Goal: Task Accomplishment & Management: Complete application form

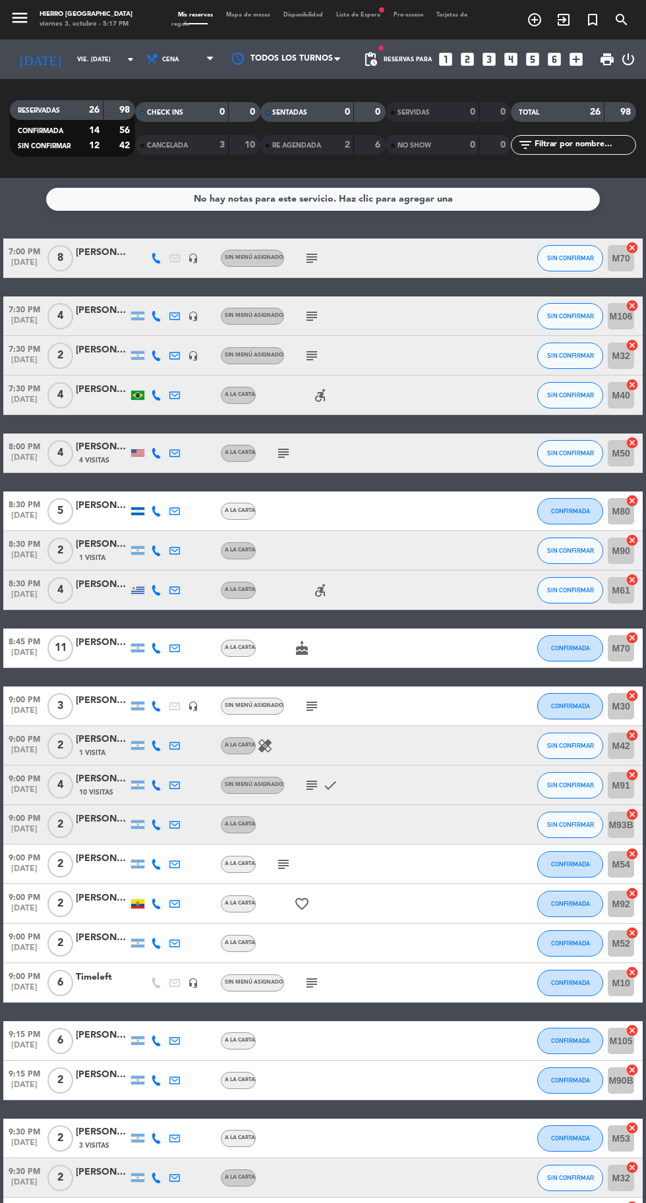
click at [258, 14] on span "Mapa de mesas" at bounding box center [247, 15] width 57 height 6
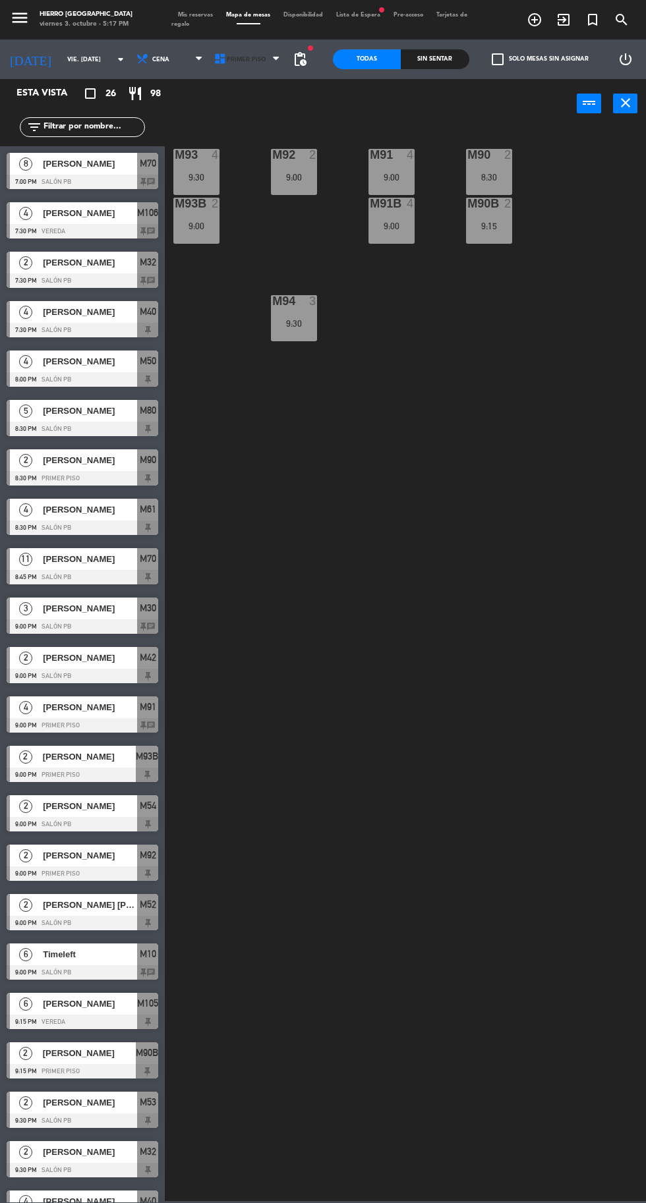
click at [235, 59] on span "Primer Piso" at bounding box center [246, 59] width 39 height 7
click at [270, 155] on ng-component "menu Hierro [GEOGRAPHIC_DATA] viernes 3. octubre - 5:17 PM Mis reservas Mapa de…" at bounding box center [323, 600] width 646 height 1201
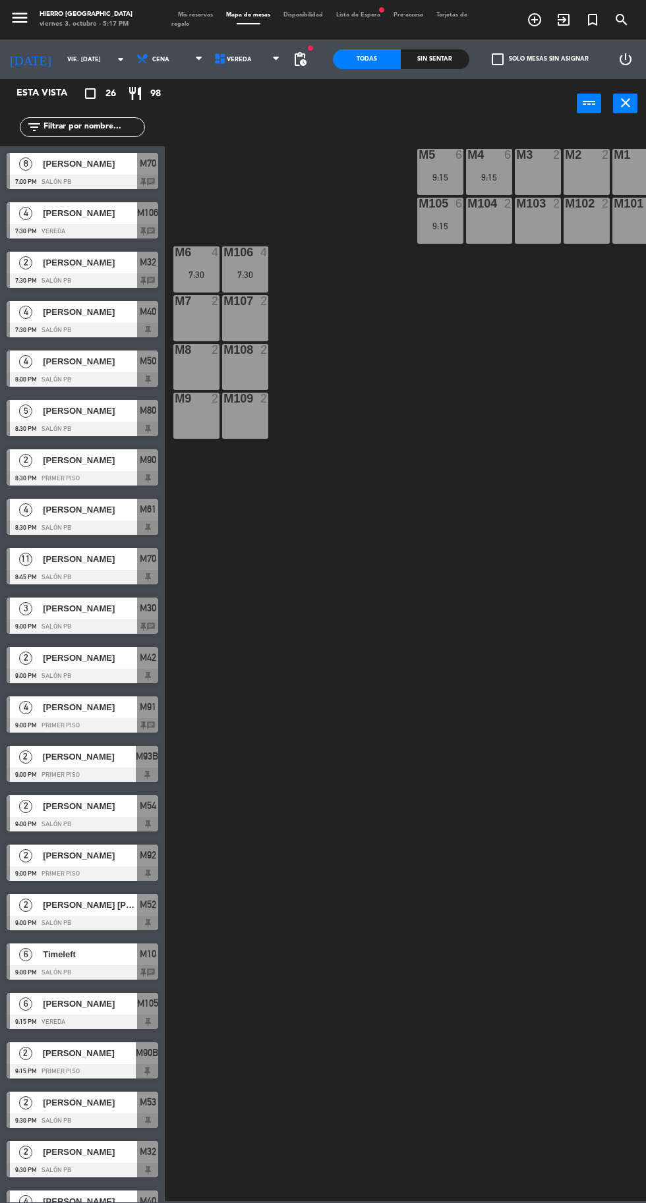
click at [629, 162] on div "M1 2" at bounding box center [635, 155] width 46 height 13
click at [634, 219] on div "M101 2" at bounding box center [635, 221] width 46 height 46
click at [580, 155] on div at bounding box center [587, 155] width 22 height 12
click at [588, 225] on div "M102 2" at bounding box center [586, 221] width 46 height 46
click at [543, 157] on div at bounding box center [538, 155] width 22 height 12
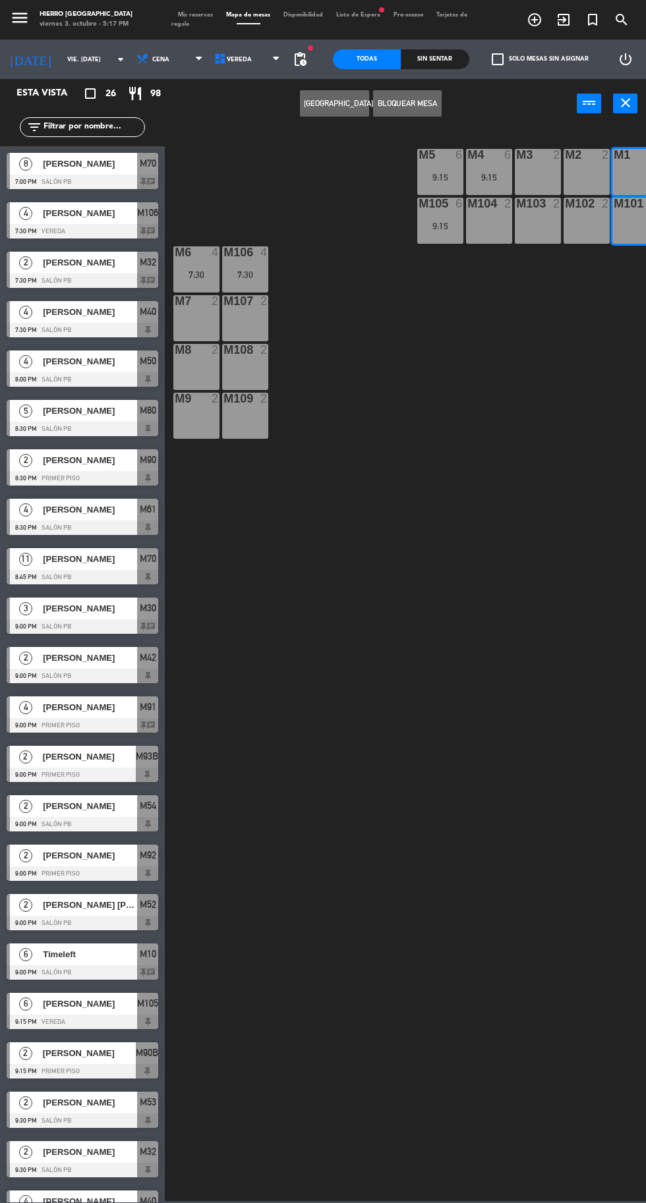
click at [629, 233] on div "M101 2" at bounding box center [635, 221] width 46 height 46
click at [565, 161] on div "M2" at bounding box center [564, 155] width 1 height 12
click at [532, 162] on div "M3 2" at bounding box center [537, 155] width 46 height 13
click at [636, 223] on div "M101 2" at bounding box center [635, 221] width 46 height 46
click at [624, 219] on div "M101 2" at bounding box center [635, 221] width 46 height 46
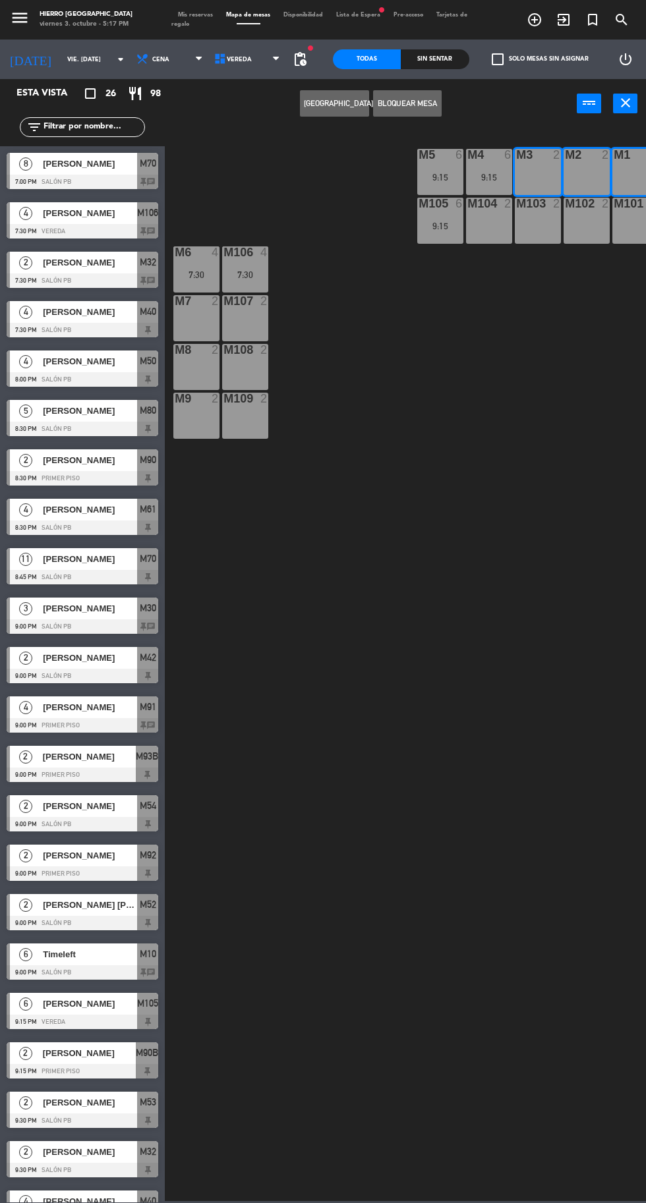
click at [538, 222] on div "M103 2" at bounding box center [537, 221] width 46 height 46
click at [584, 173] on div "M2 2" at bounding box center [586, 172] width 46 height 46
click at [624, 221] on div "M101 2" at bounding box center [635, 221] width 46 height 46
click at [586, 175] on div "M2 2" at bounding box center [586, 172] width 46 height 46
click at [583, 229] on div "M102 2" at bounding box center [586, 221] width 46 height 46
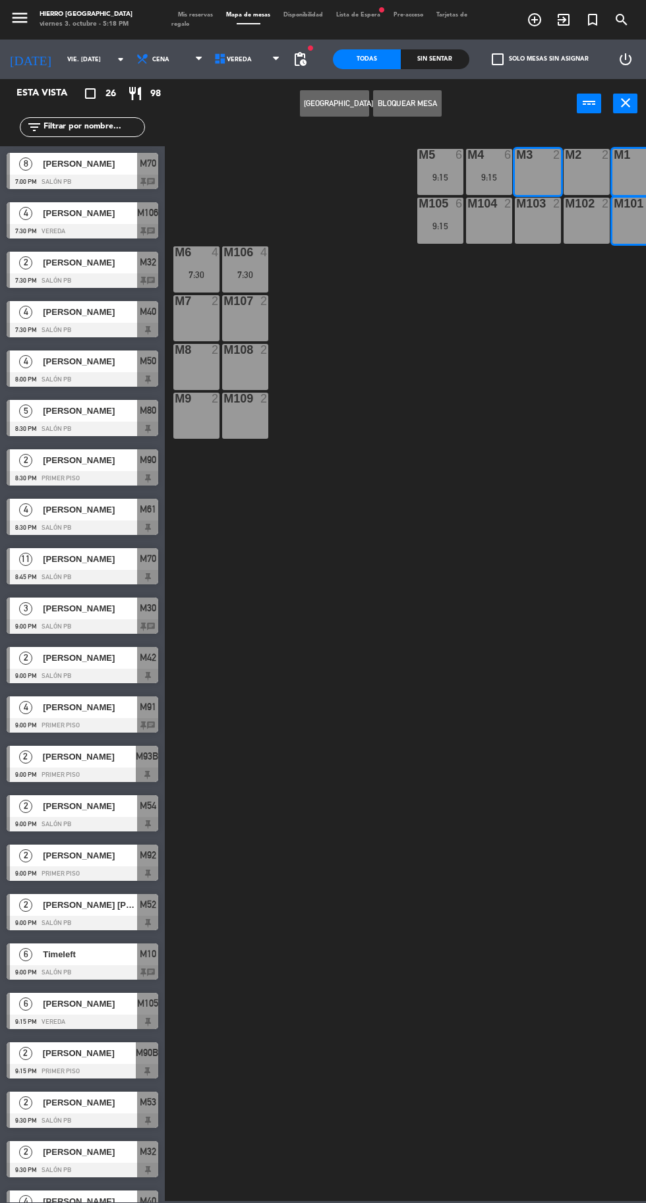
click at [580, 153] on div at bounding box center [587, 155] width 22 height 12
click at [636, 217] on div "M101 2" at bounding box center [635, 221] width 46 height 46
click at [578, 167] on div "M2 2" at bounding box center [586, 172] width 46 height 46
click at [579, 167] on div "M2 2" at bounding box center [586, 172] width 46 height 46
click at [580, 182] on div "M2 2" at bounding box center [586, 172] width 46 height 46
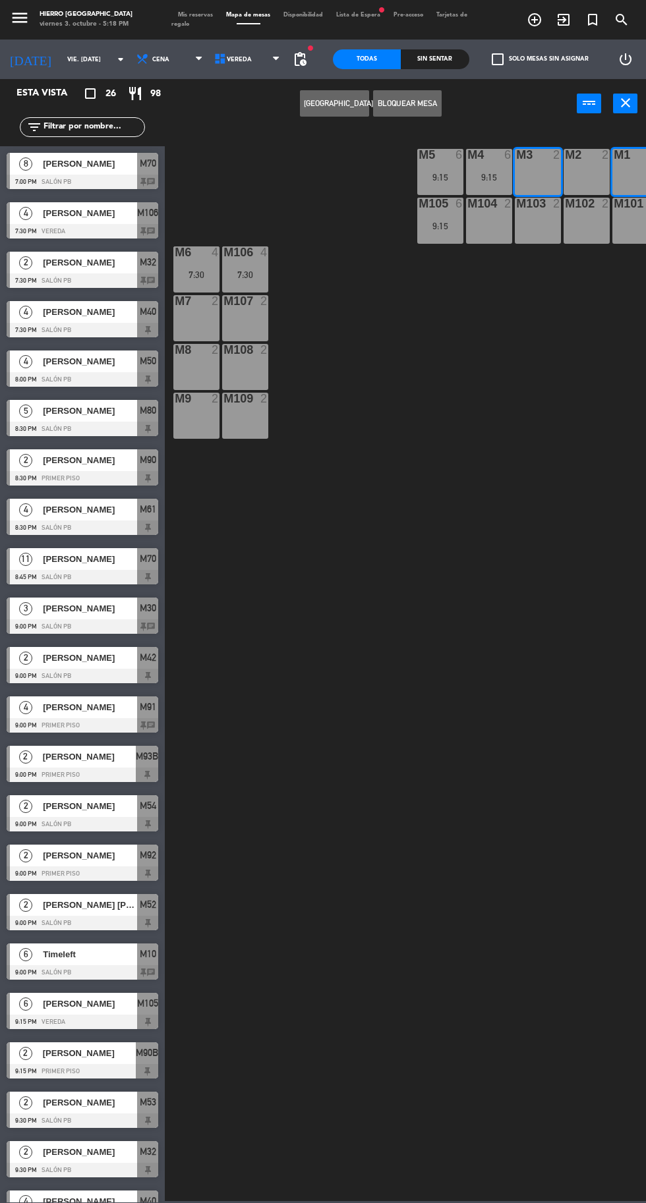
click at [601, 158] on div "2" at bounding box center [605, 155] width 8 height 12
click at [572, 238] on div "M102 2" at bounding box center [586, 221] width 46 height 46
click at [580, 158] on div at bounding box center [587, 155] width 22 height 12
click at [564, 187] on div "M2 2" at bounding box center [586, 172] width 46 height 46
click at [607, 227] on div "M102 2" at bounding box center [586, 221] width 46 height 46
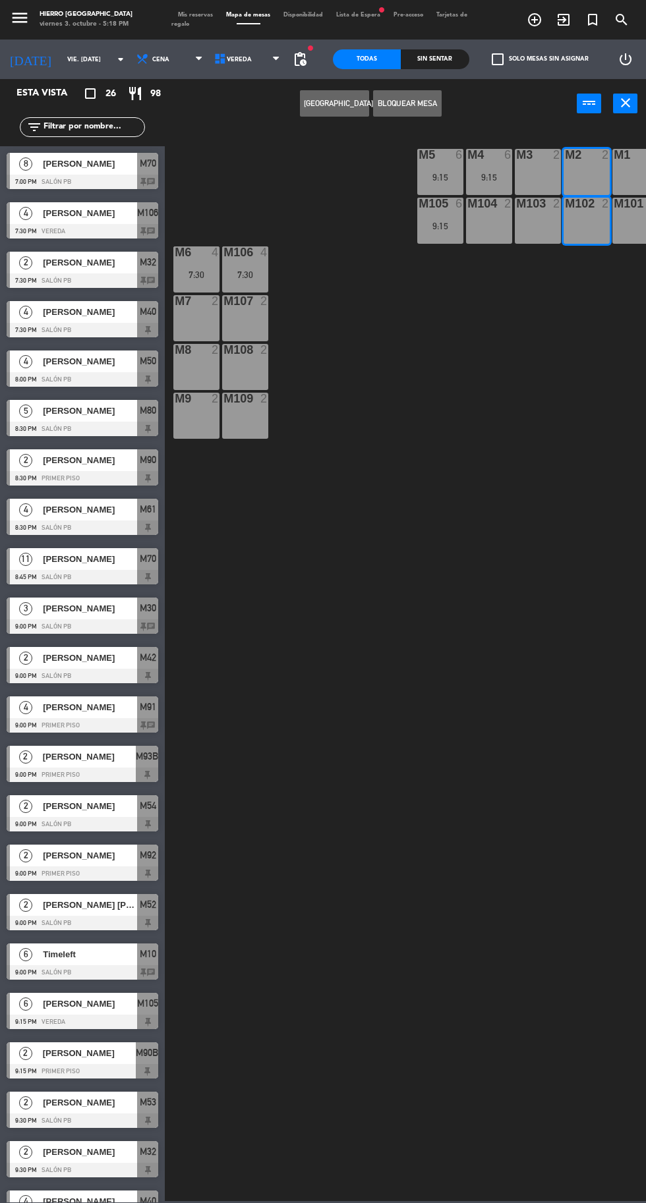
click at [626, 198] on div at bounding box center [635, 204] width 22 height 12
click at [634, 225] on div "M101 2" at bounding box center [635, 221] width 46 height 46
click at [537, 202] on div at bounding box center [538, 204] width 22 height 12
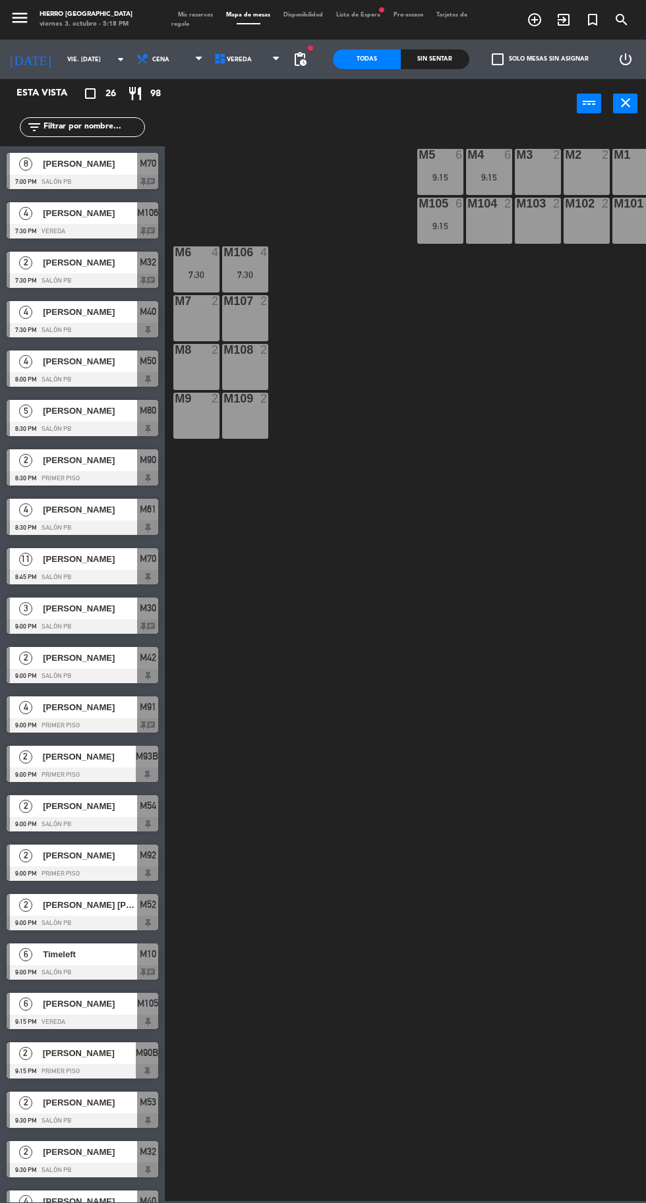
click at [586, 260] on div "M5 6 9:15 M4 6 9:15 M3 2 M2 2 M1 2 M105 6 9:15 m104 2 M103 2 M102 2 M101 2 M6 4…" at bounding box center [408, 663] width 474 height 1075
click at [642, 158] on div at bounding box center [635, 155] width 22 height 12
click at [586, 185] on div "M2 2" at bounding box center [586, 172] width 46 height 46
click at [527, 183] on div "M3 2" at bounding box center [537, 172] width 46 height 46
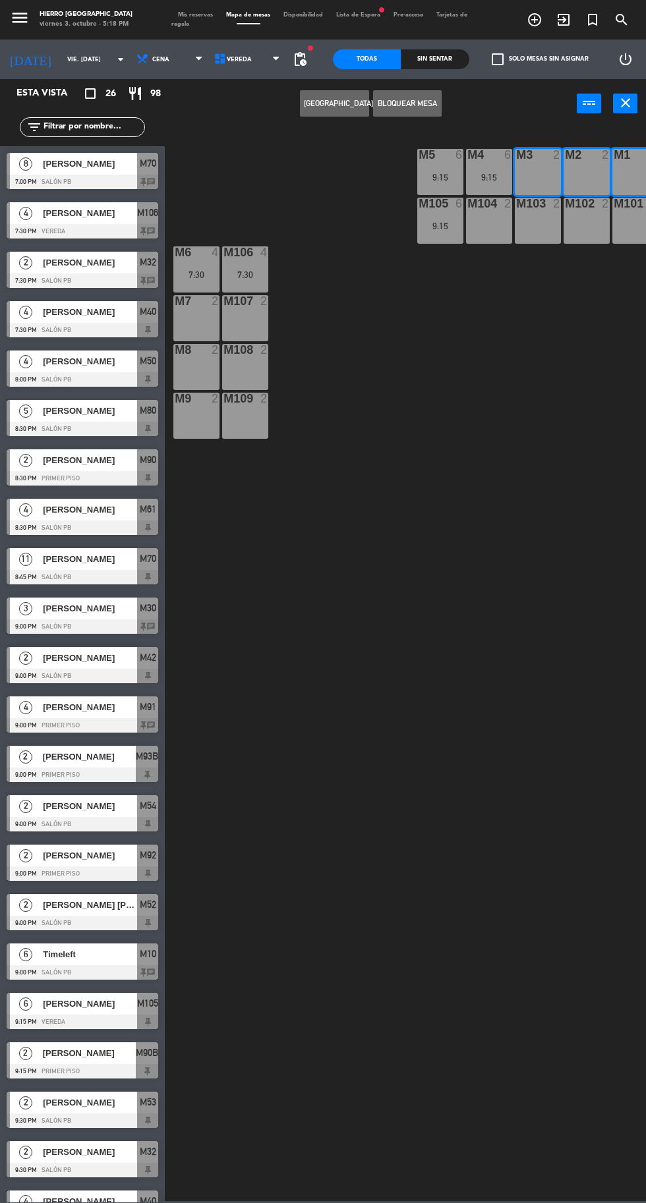
click at [559, 241] on div "M103 2" at bounding box center [537, 221] width 46 height 46
click at [349, 110] on button "[GEOGRAPHIC_DATA]" at bounding box center [334, 103] width 69 height 26
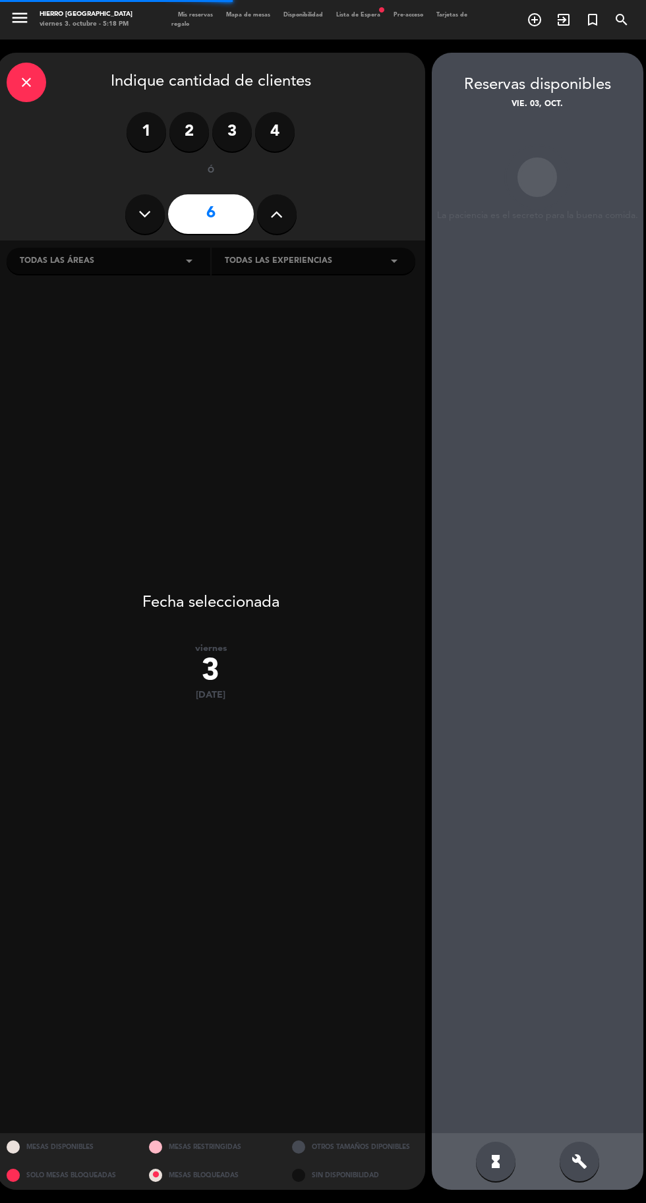
click at [287, 230] on div "6" at bounding box center [210, 214] width 171 height 46
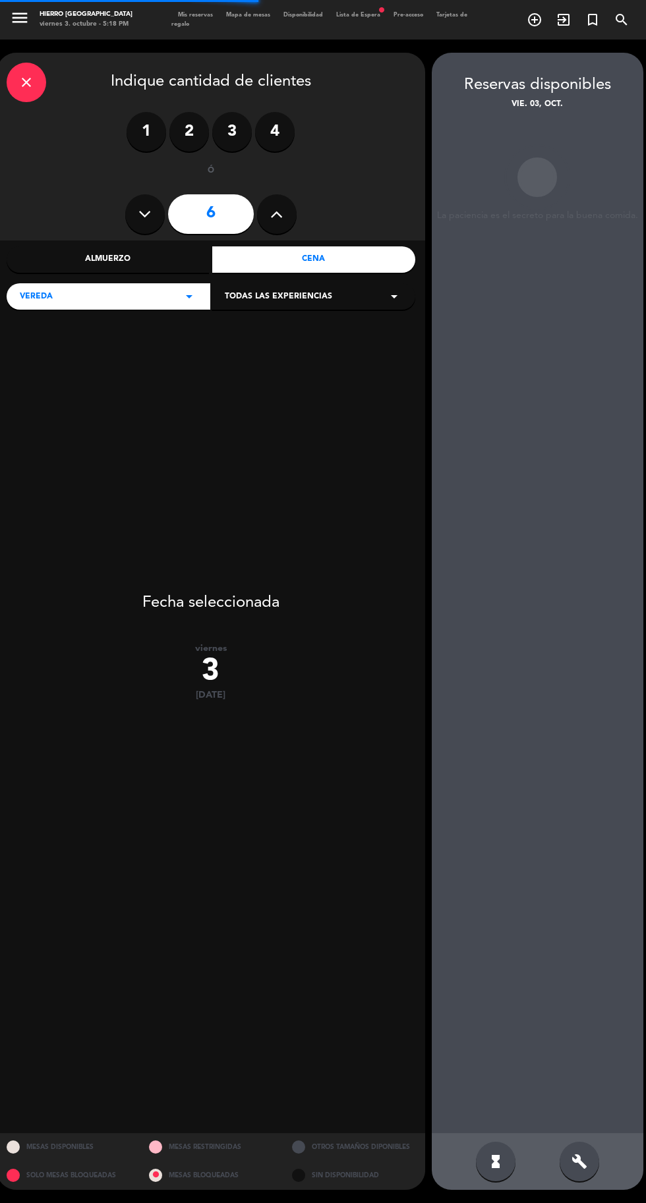
click at [289, 220] on button at bounding box center [277, 214] width 40 height 40
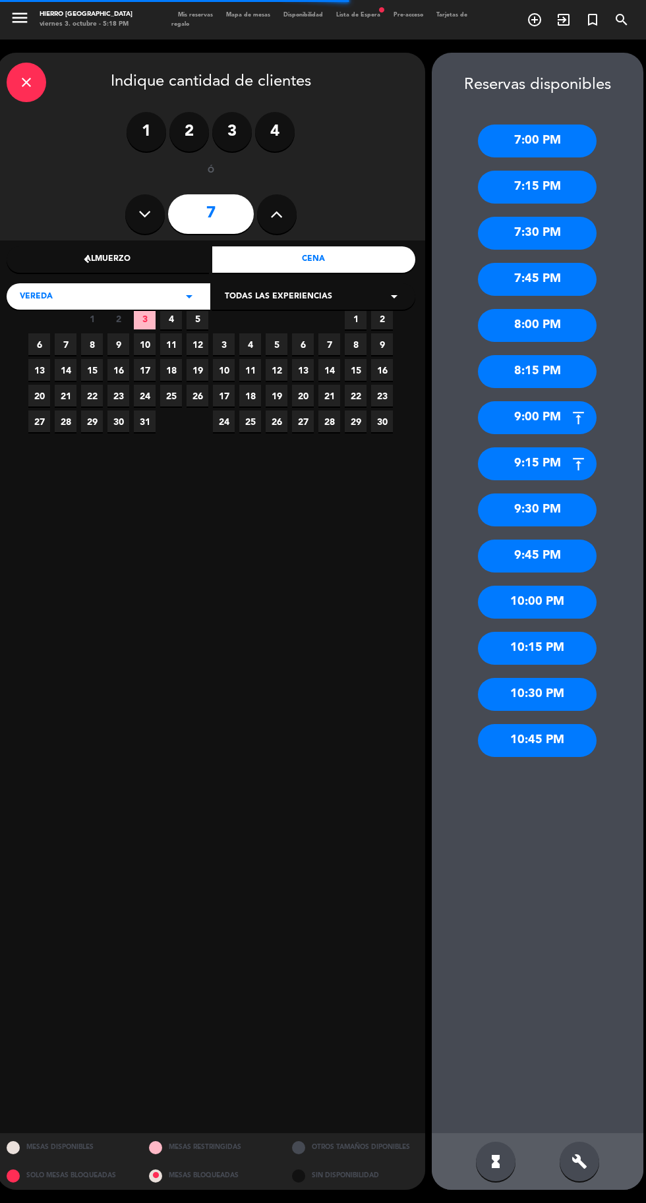
click at [275, 217] on icon at bounding box center [276, 214] width 13 height 20
type input "8"
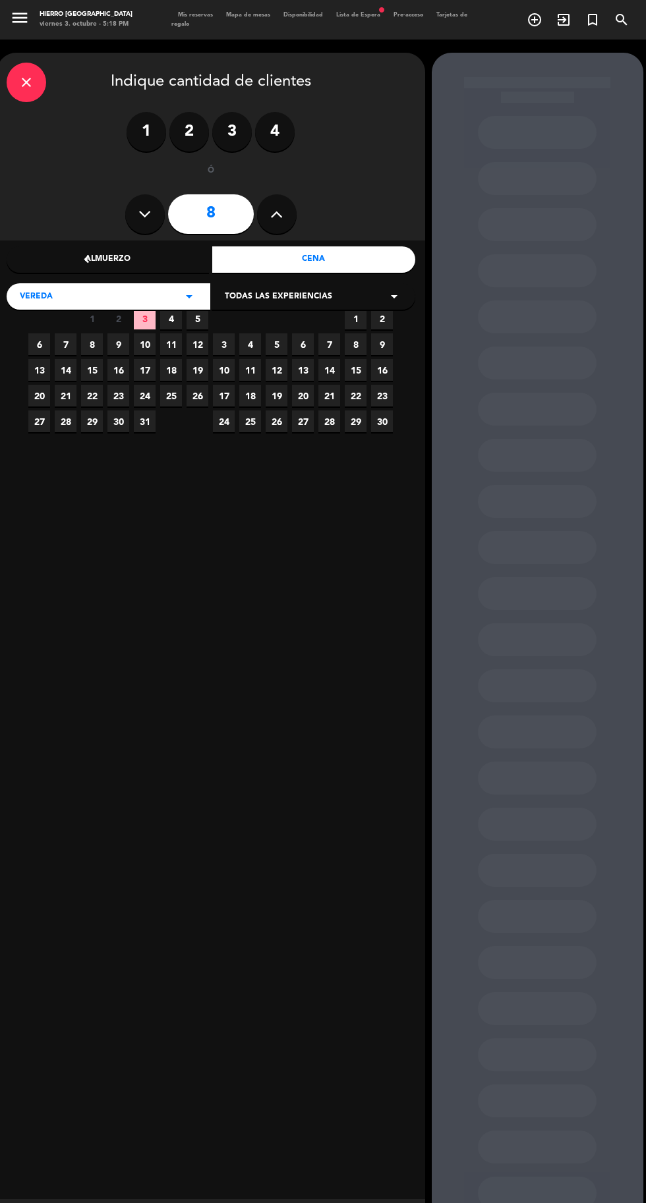
click at [144, 318] on span "3" at bounding box center [145, 319] width 22 height 22
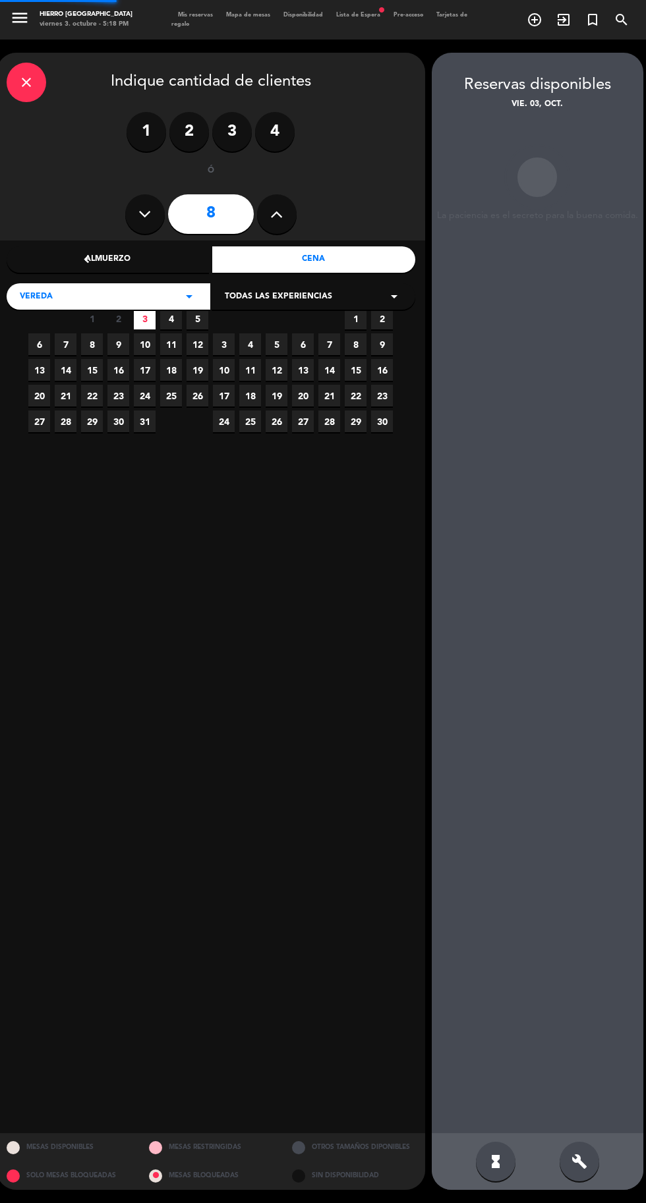
scroll to position [53, 0]
